Goal: Task Accomplishment & Management: Manage account settings

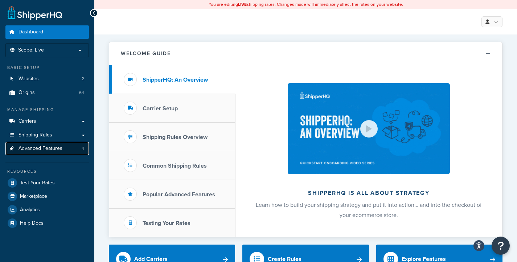
click at [58, 150] on span "Advanced Features" at bounding box center [40, 148] width 44 height 6
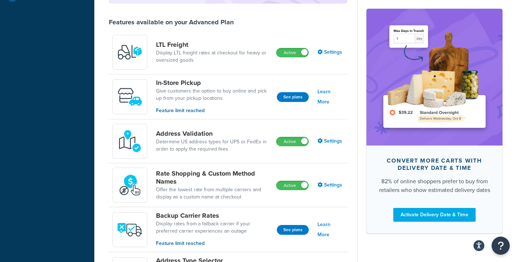
scroll to position [229, 0]
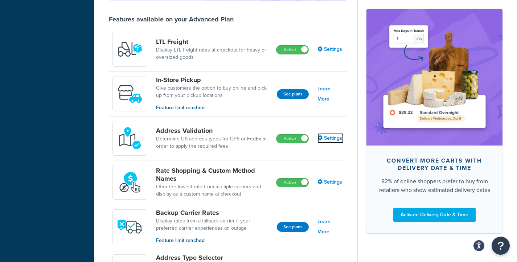
click at [338, 139] on link "Settings" at bounding box center [330, 138] width 26 height 10
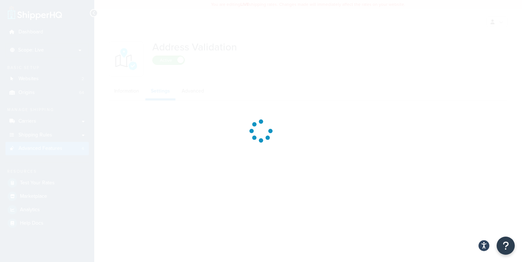
select select "13879"
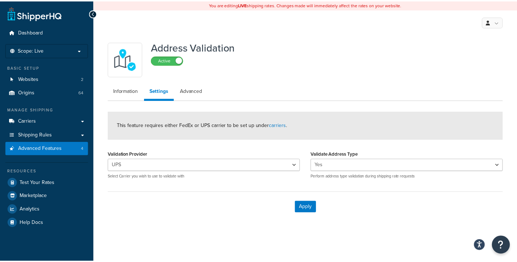
scroll to position [229, 0]
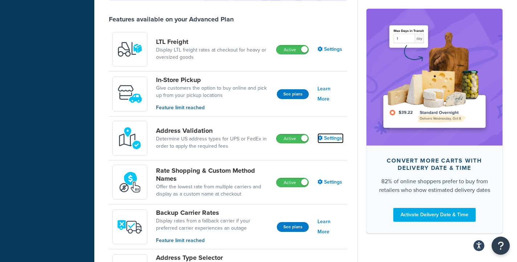
click at [333, 139] on link "Settings" at bounding box center [330, 138] width 26 height 10
select select "13879"
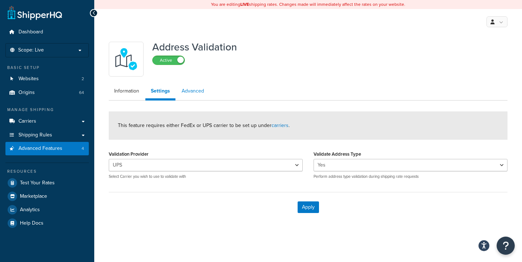
click at [188, 91] on link "Advanced" at bounding box center [192, 91] width 33 height 14
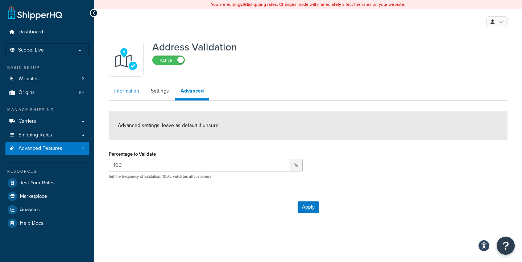
click at [127, 95] on link "Information" at bounding box center [127, 91] width 36 height 14
